Goal: Check status: Check status

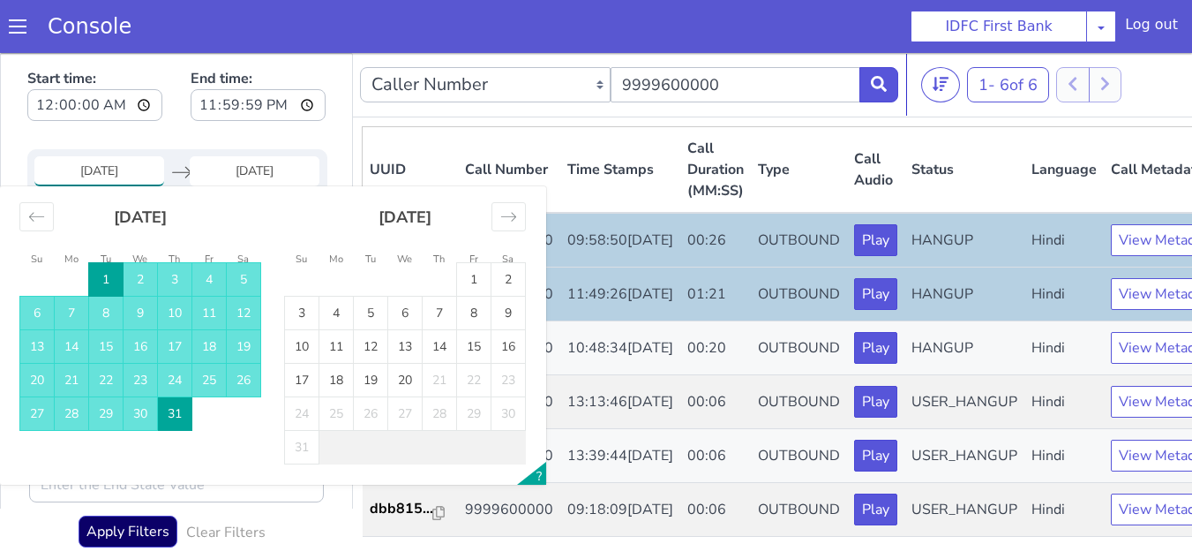
click at [84, 161] on input "[DATE]" at bounding box center [99, 171] width 130 height 30
click at [45, 218] on div "Move backward to switch to the previous month." at bounding box center [36, 216] width 34 height 29
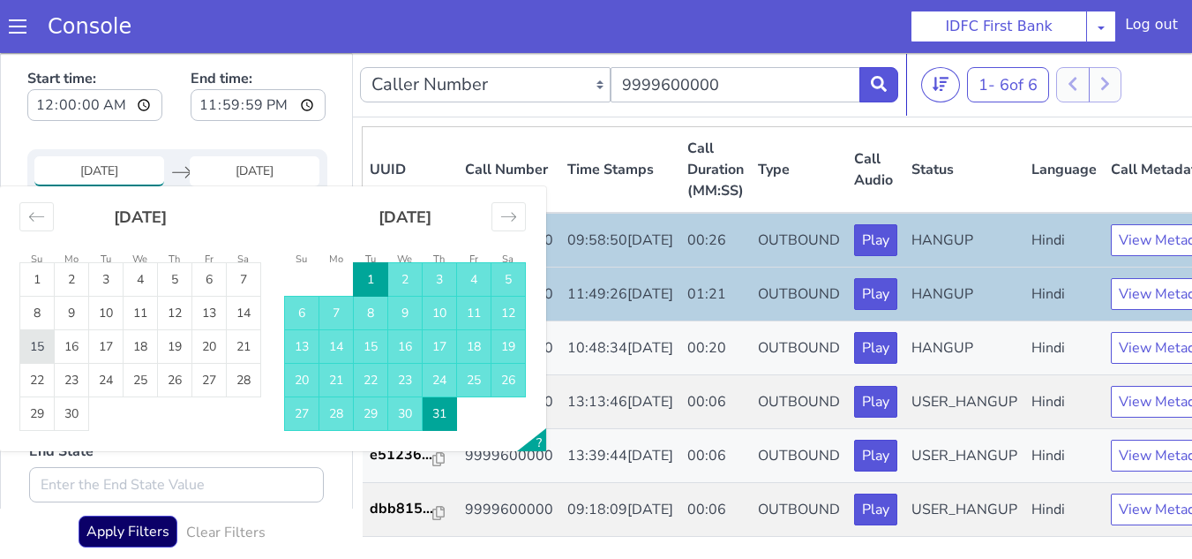
click at [44, 337] on td "15" at bounding box center [37, 347] width 34 height 34
type input "[DATE]"
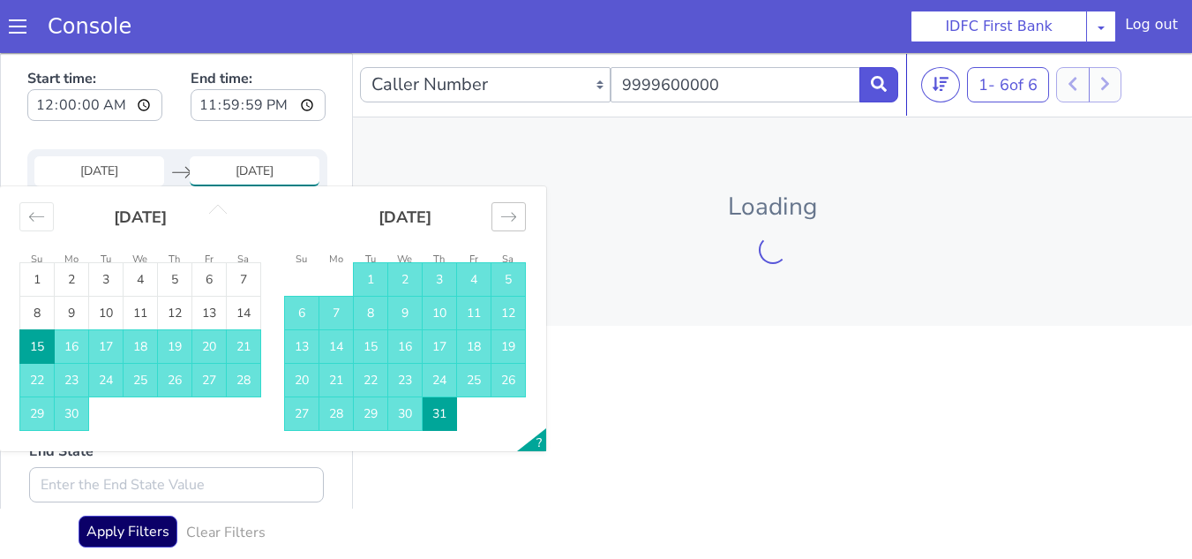
click at [516, 220] on icon "Move forward to switch to the next month." at bounding box center [508, 216] width 17 height 17
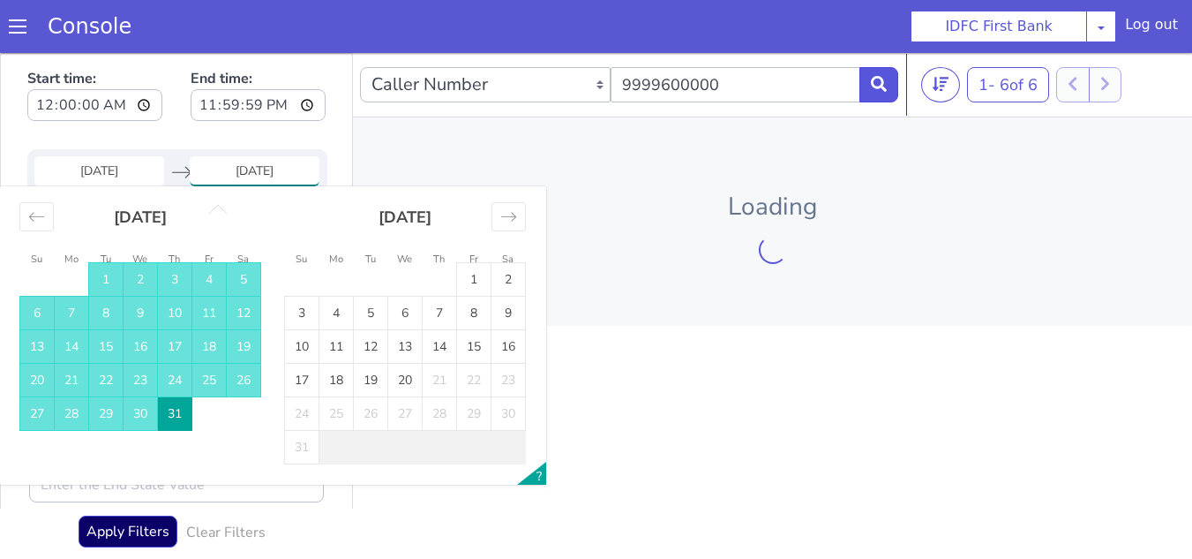
click at [409, 380] on td "20" at bounding box center [405, 381] width 34 height 34
type input "[DATE]"
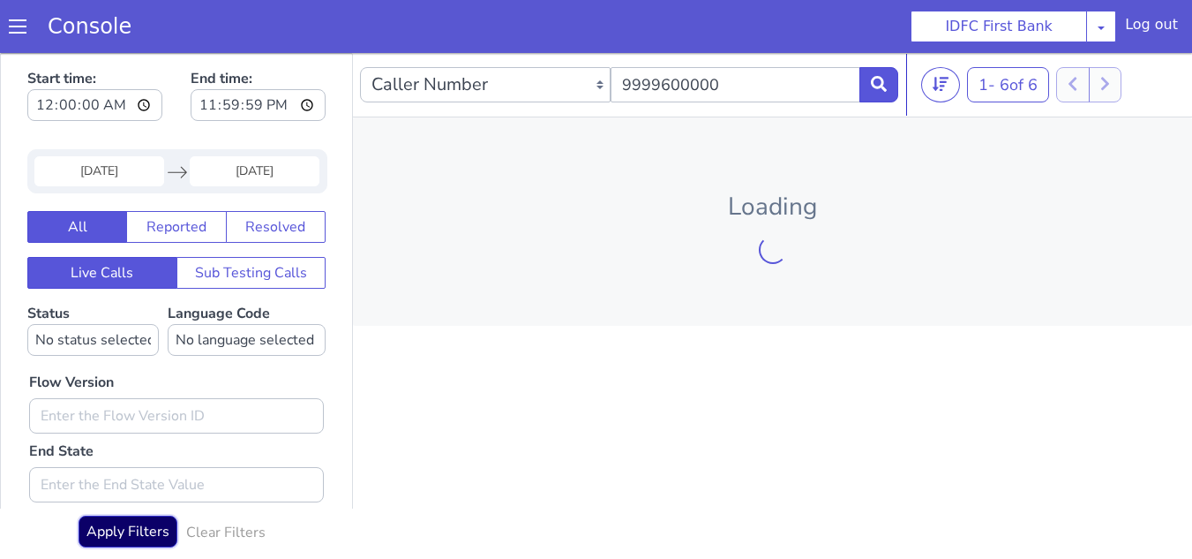
click at [150, 526] on button "Apply Filters" at bounding box center [128, 531] width 99 height 32
click at [1047, 429] on div "Caller Number Call UUID Custom Parameter 9999600000 1 - 6 of 6 20 50 100 Ooops.…" at bounding box center [772, 308] width 839 height 511
click at [143, 538] on button "Apply Filters" at bounding box center [128, 531] width 99 height 32
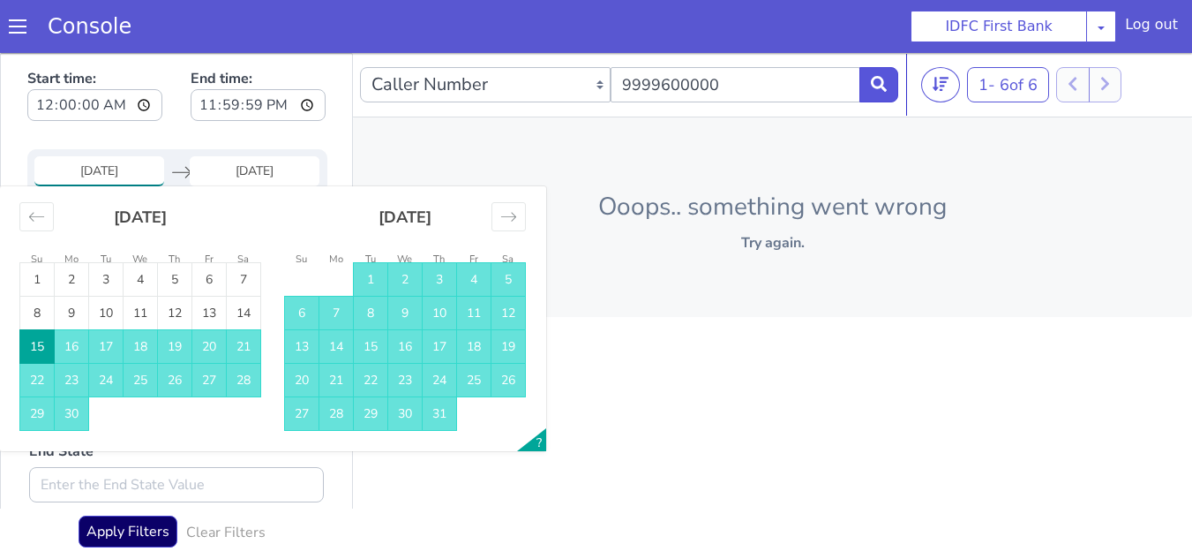
click at [97, 175] on input "[DATE]" at bounding box center [99, 171] width 130 height 30
click at [36, 340] on td "15" at bounding box center [37, 347] width 34 height 34
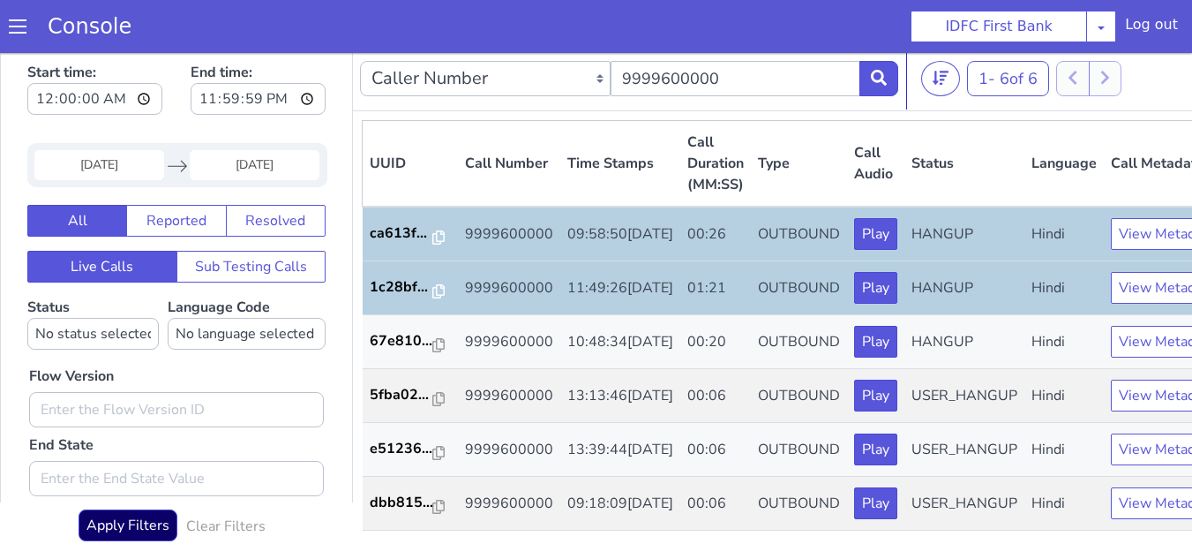
scroll to position [5, 0]
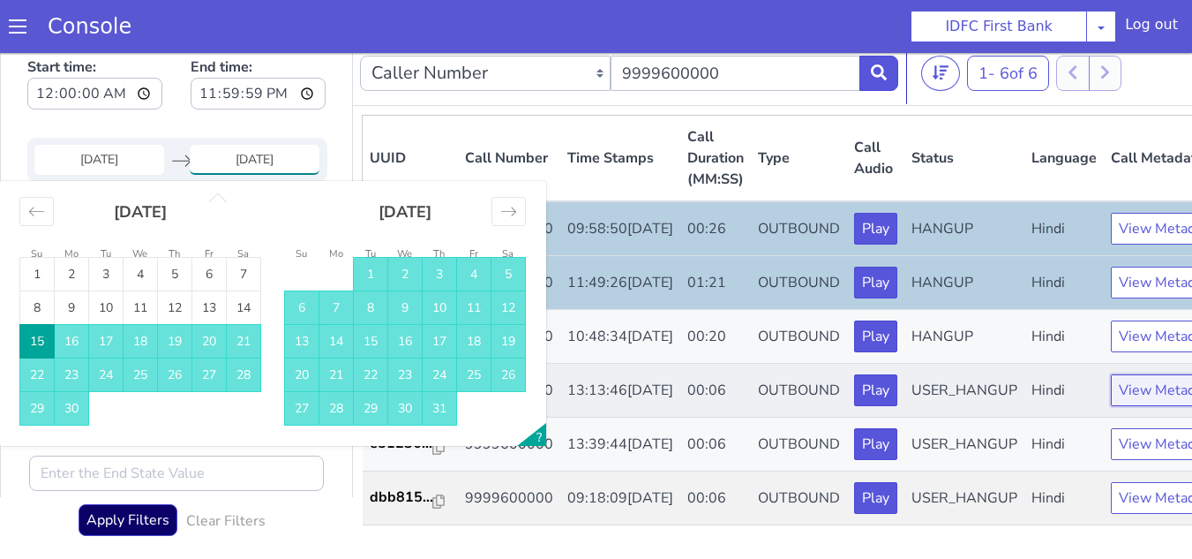
click at [1117, 406] on button "View Metadata" at bounding box center [1167, 390] width 112 height 32
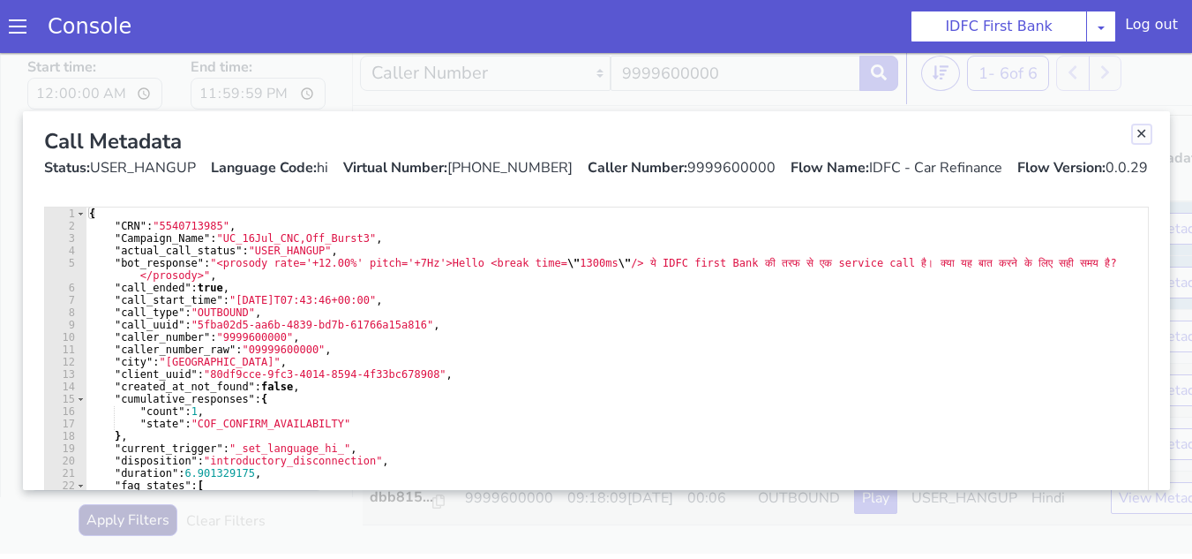
click at [1134, 140] on link "Close" at bounding box center [1142, 134] width 18 height 18
